Goal: Find specific page/section: Find specific page/section

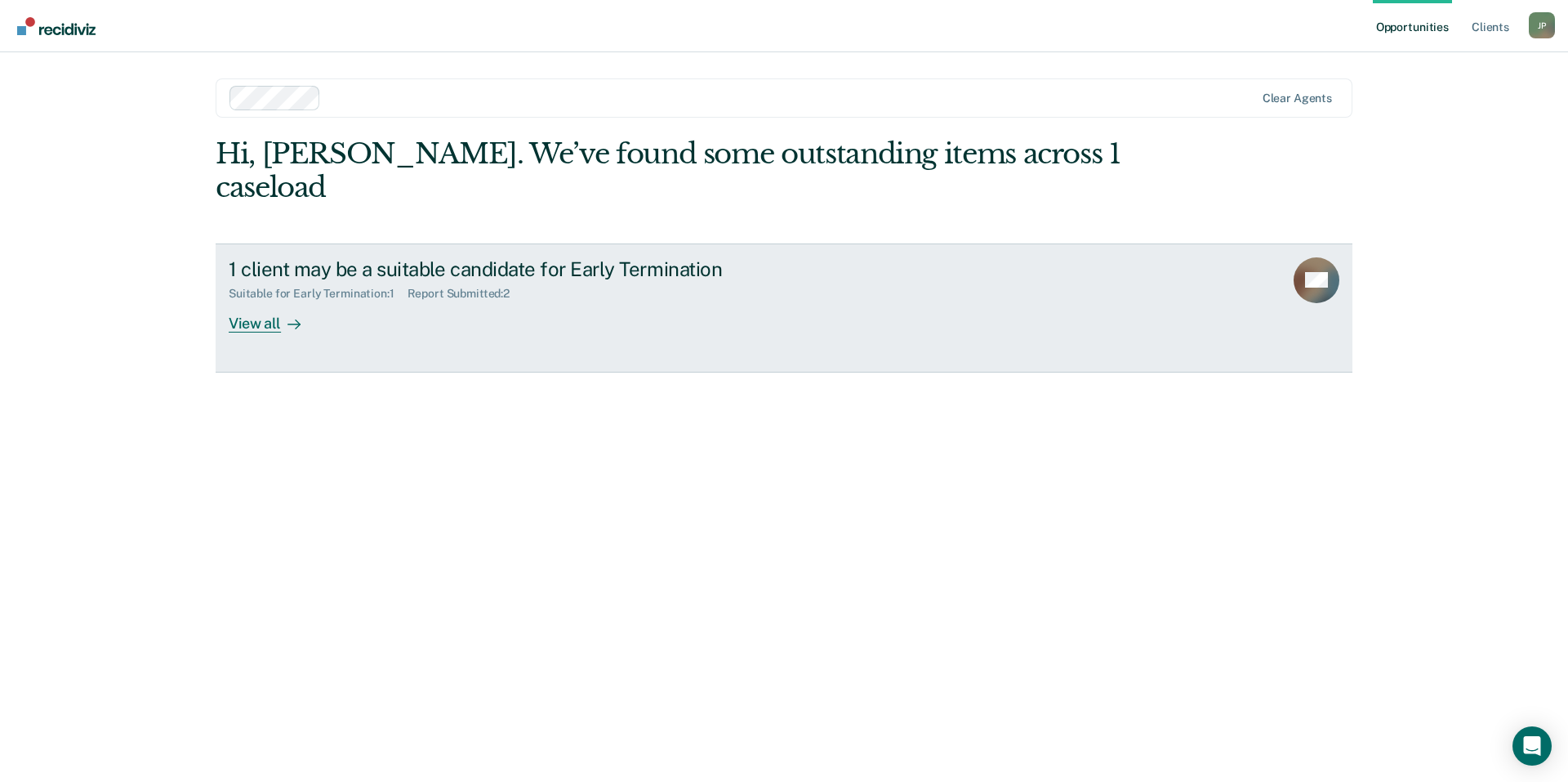
click at [336, 296] on div "1 client may be a suitable candidate for Early Termination Suitable for Early T…" at bounding box center [535, 295] width 612 height 75
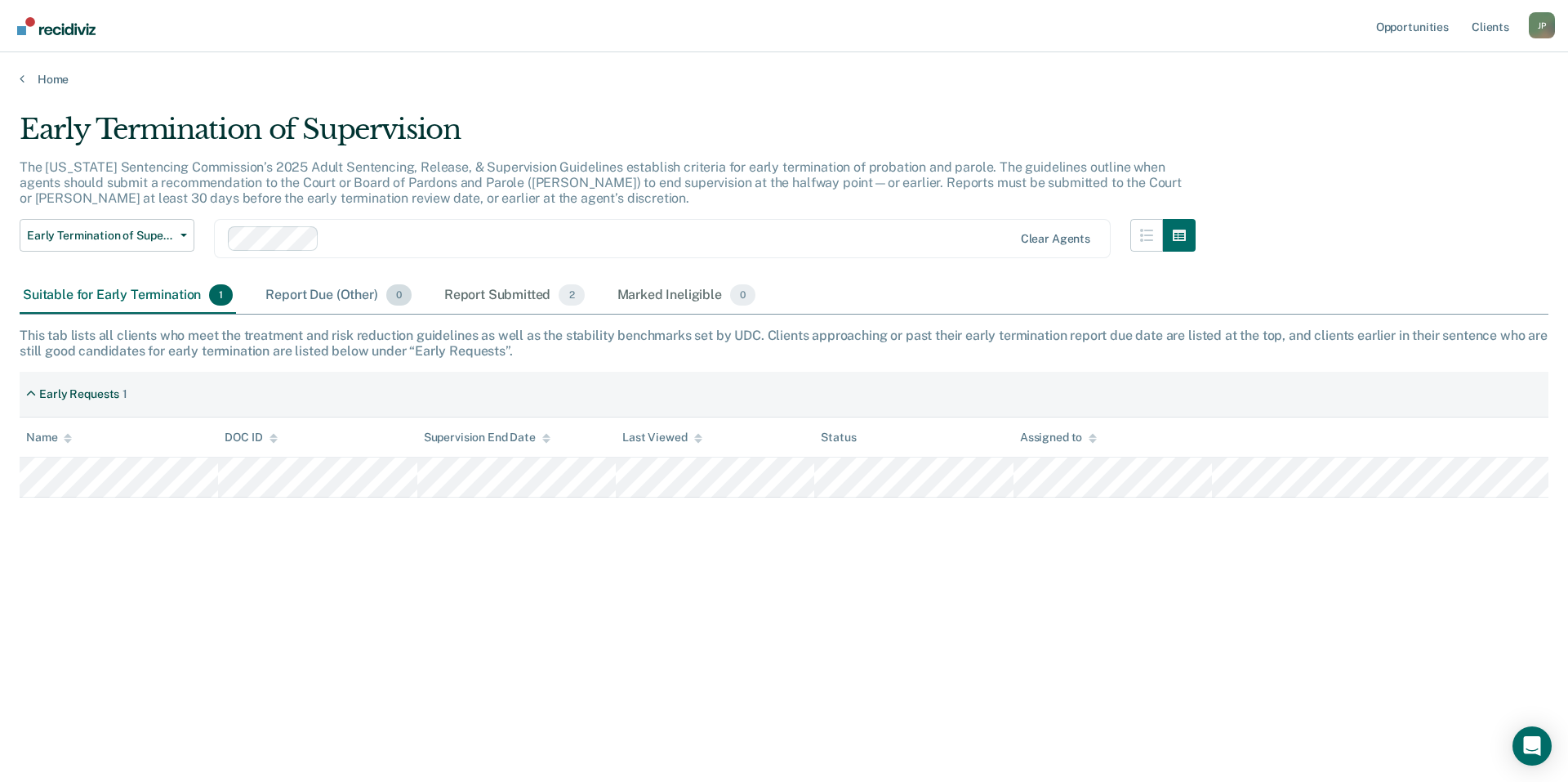
click at [323, 301] on div "Report Due (Other) 0" at bounding box center [338, 296] width 151 height 36
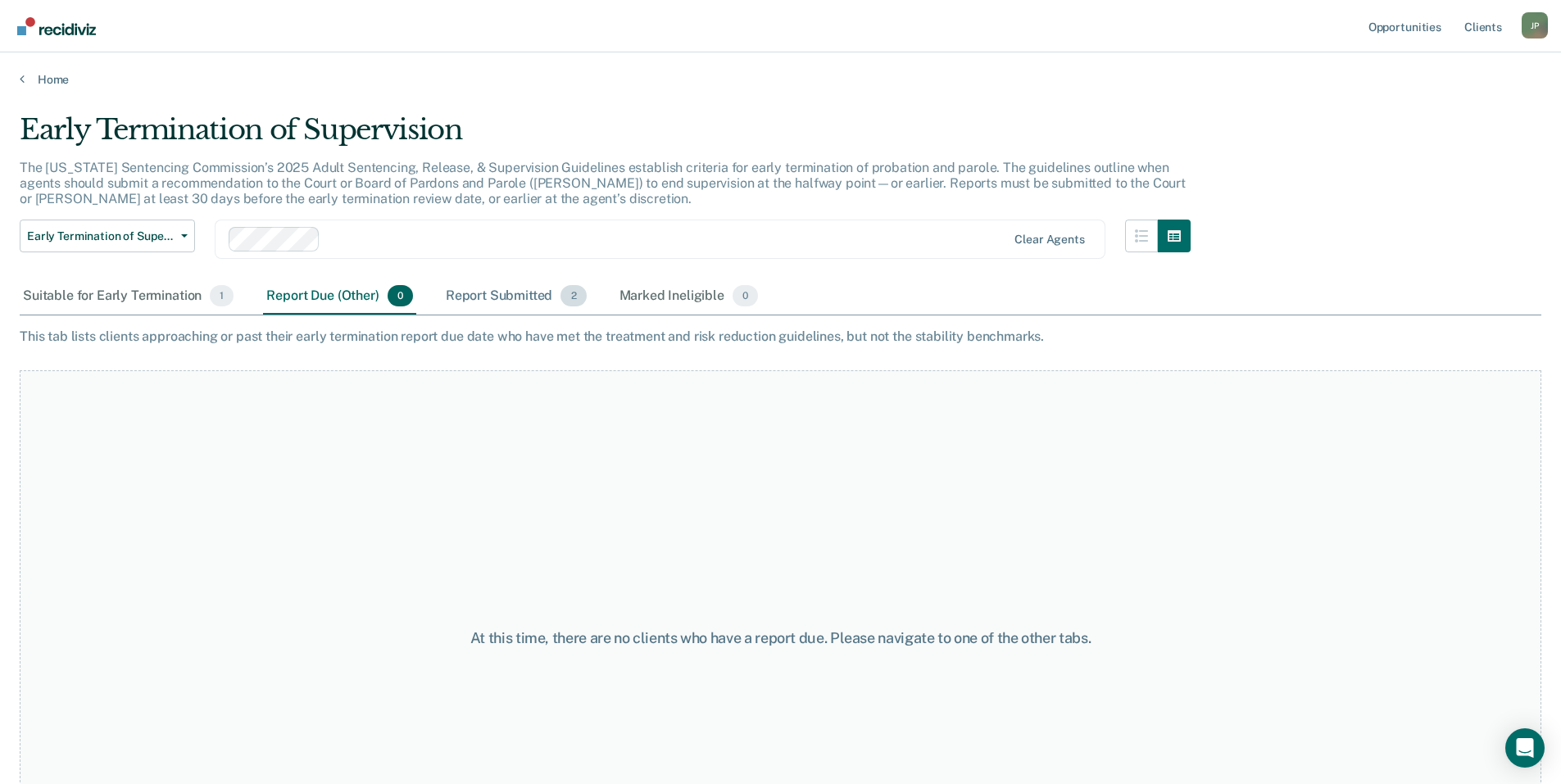
click at [484, 307] on div "Report Submitted 2" at bounding box center [516, 296] width 147 height 36
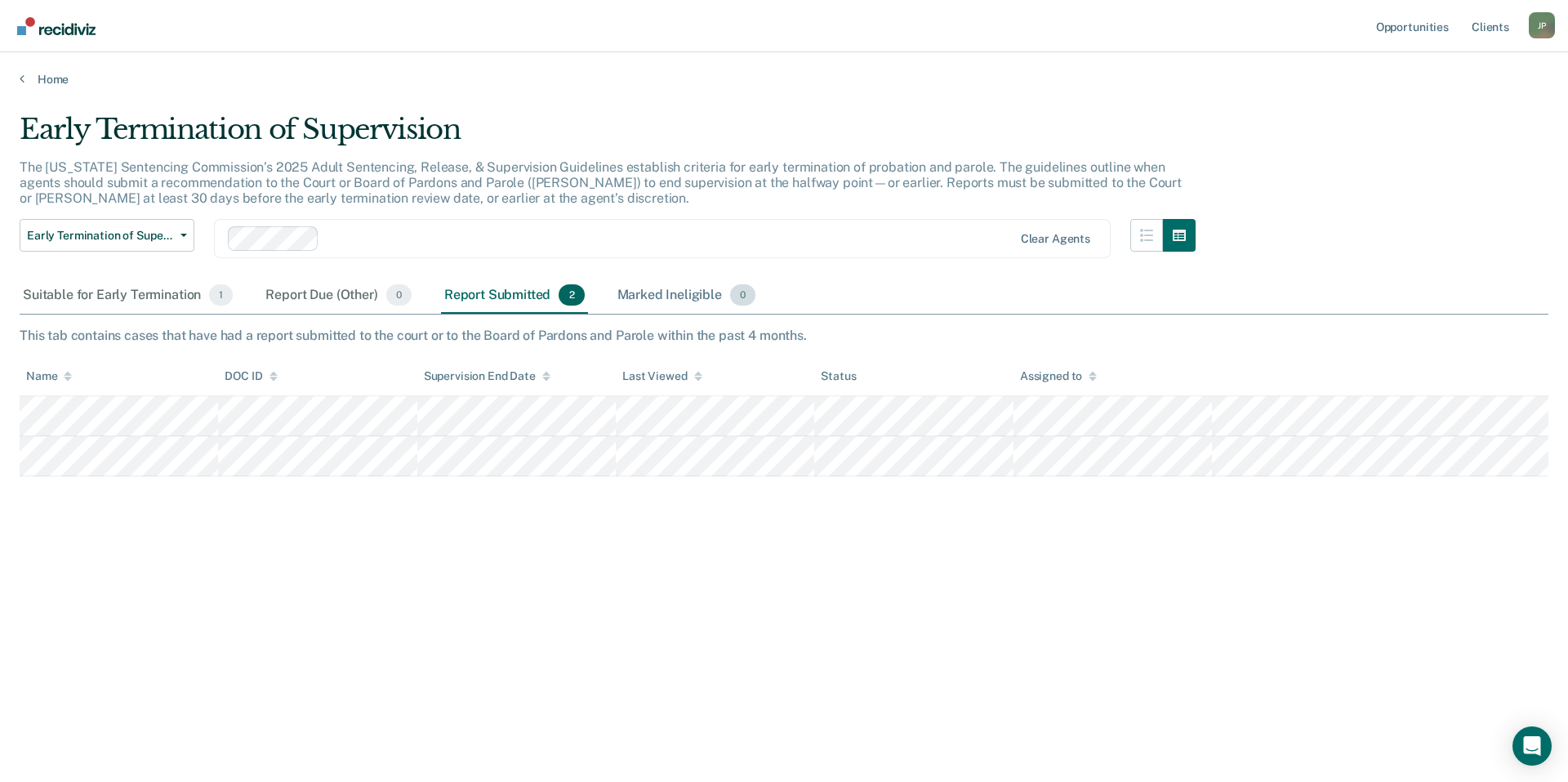
click at [665, 302] on div "Marked Ineligible 0" at bounding box center [686, 296] width 145 height 36
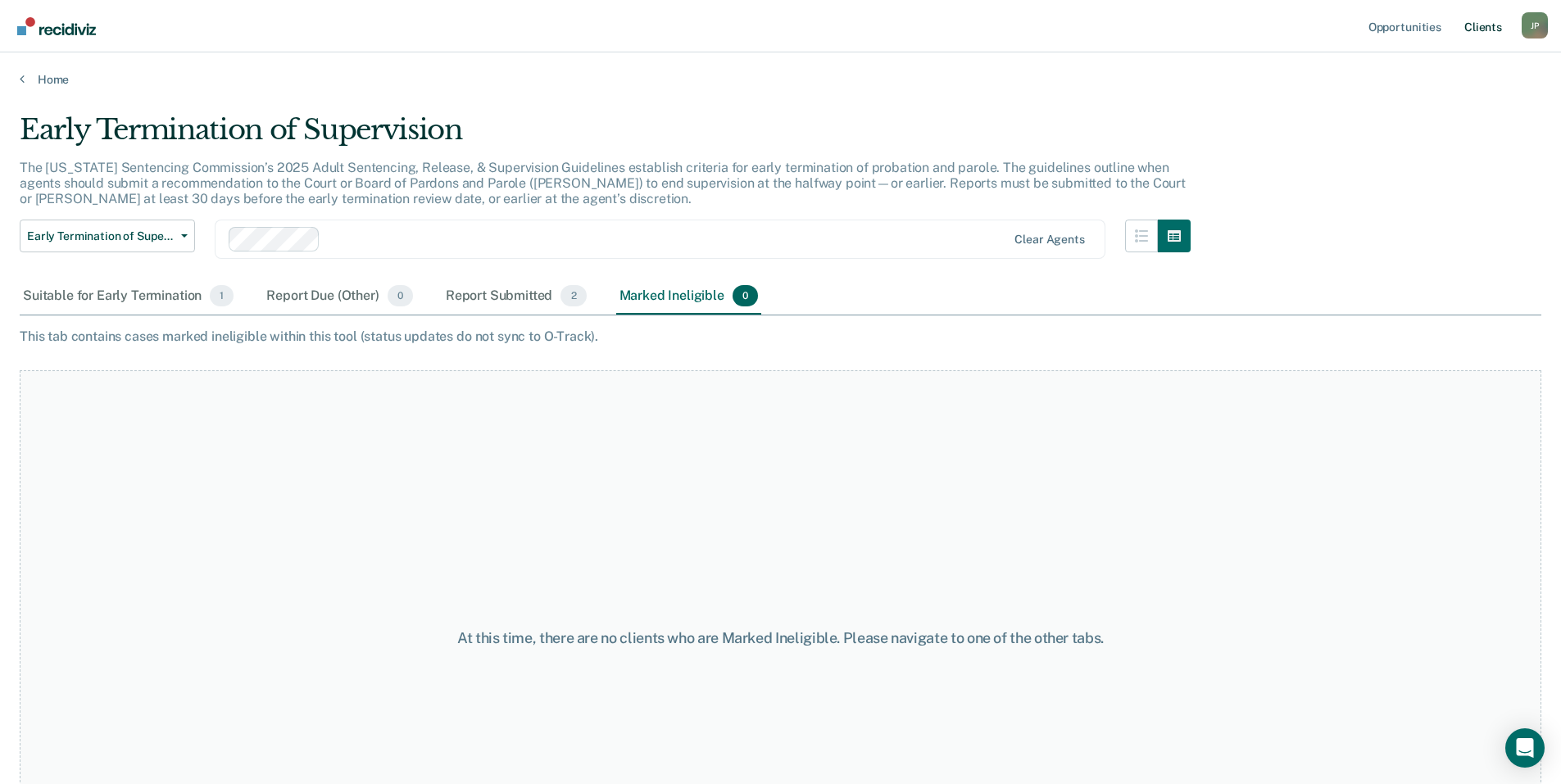
click at [1482, 30] on link "Client s" at bounding box center [1482, 26] width 44 height 53
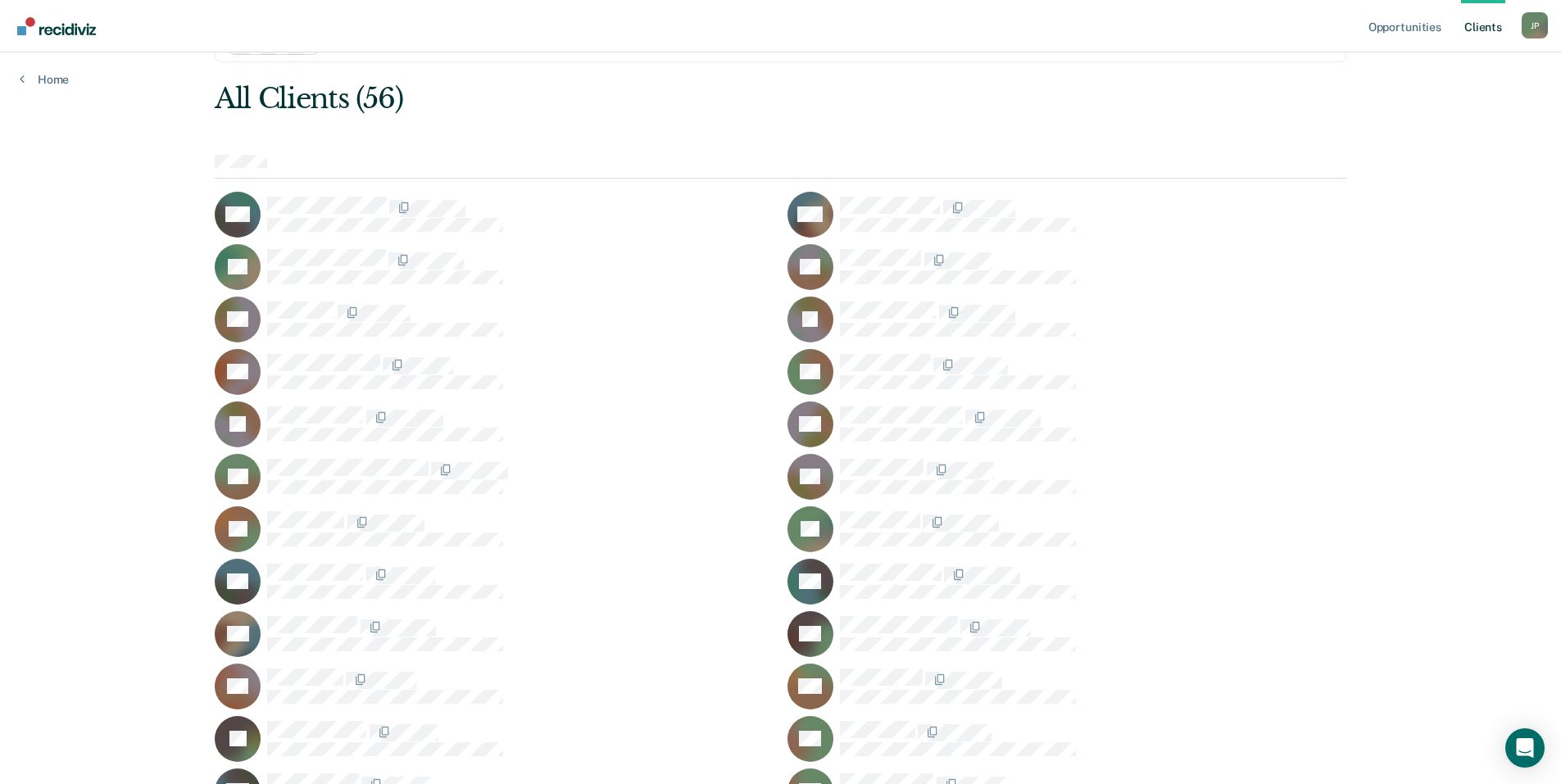
scroll to position [82, 0]
